Goal: Information Seeking & Learning: Learn about a topic

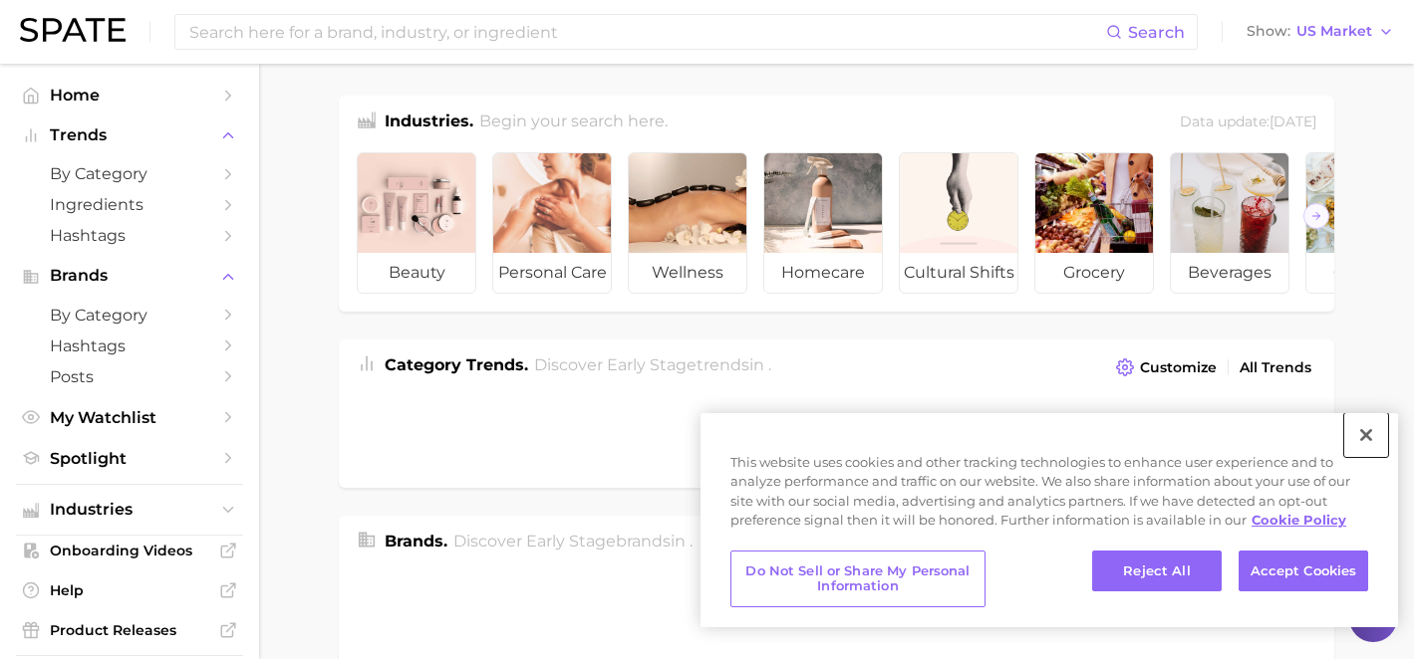
click at [1367, 436] on button "Close" at bounding box center [1366, 435] width 44 height 44
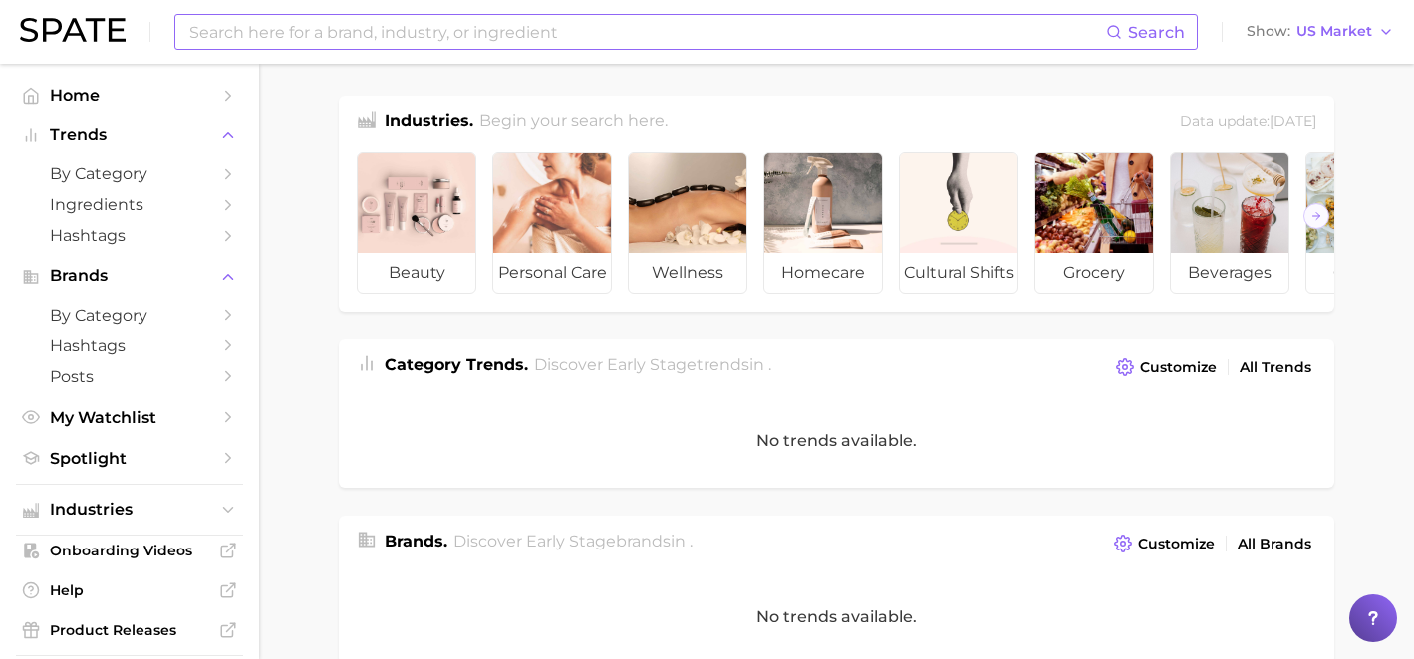
click at [560, 29] on input at bounding box center [646, 32] width 918 height 34
type input "b"
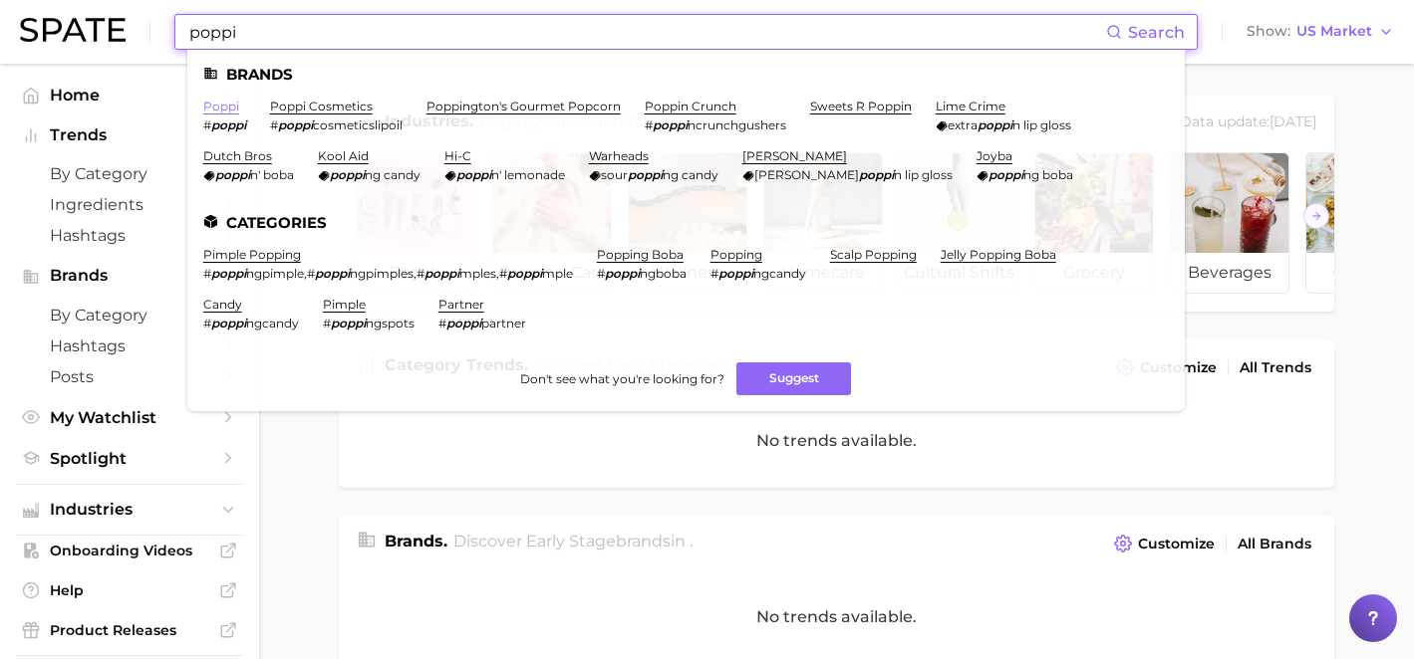
type input "poppi"
click at [225, 106] on link "poppi" at bounding box center [221, 106] width 36 height 15
